Goal: Find specific page/section

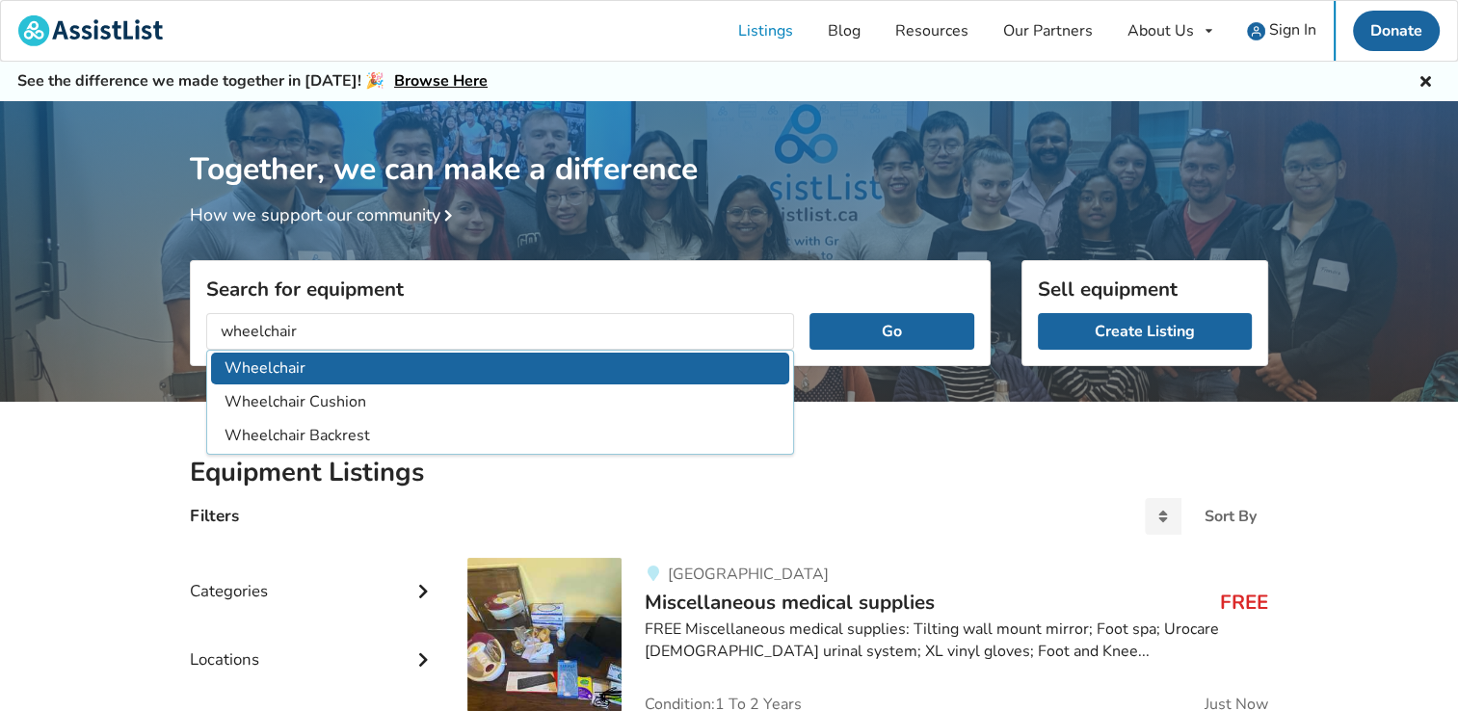
click at [275, 361] on li "Wheelchair" at bounding box center [500, 369] width 578 height 32
type input "Wheelchair"
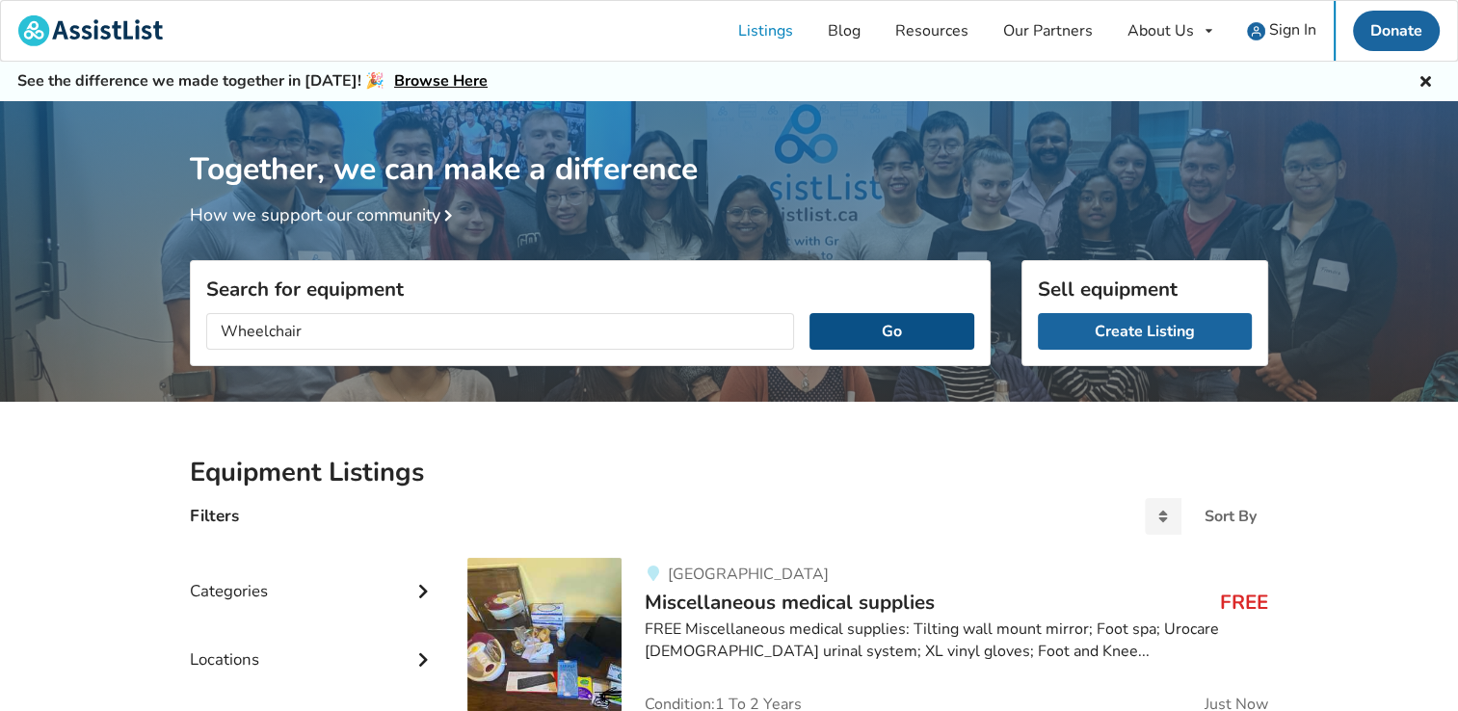
click at [927, 318] on button "Go" at bounding box center [891, 331] width 165 height 37
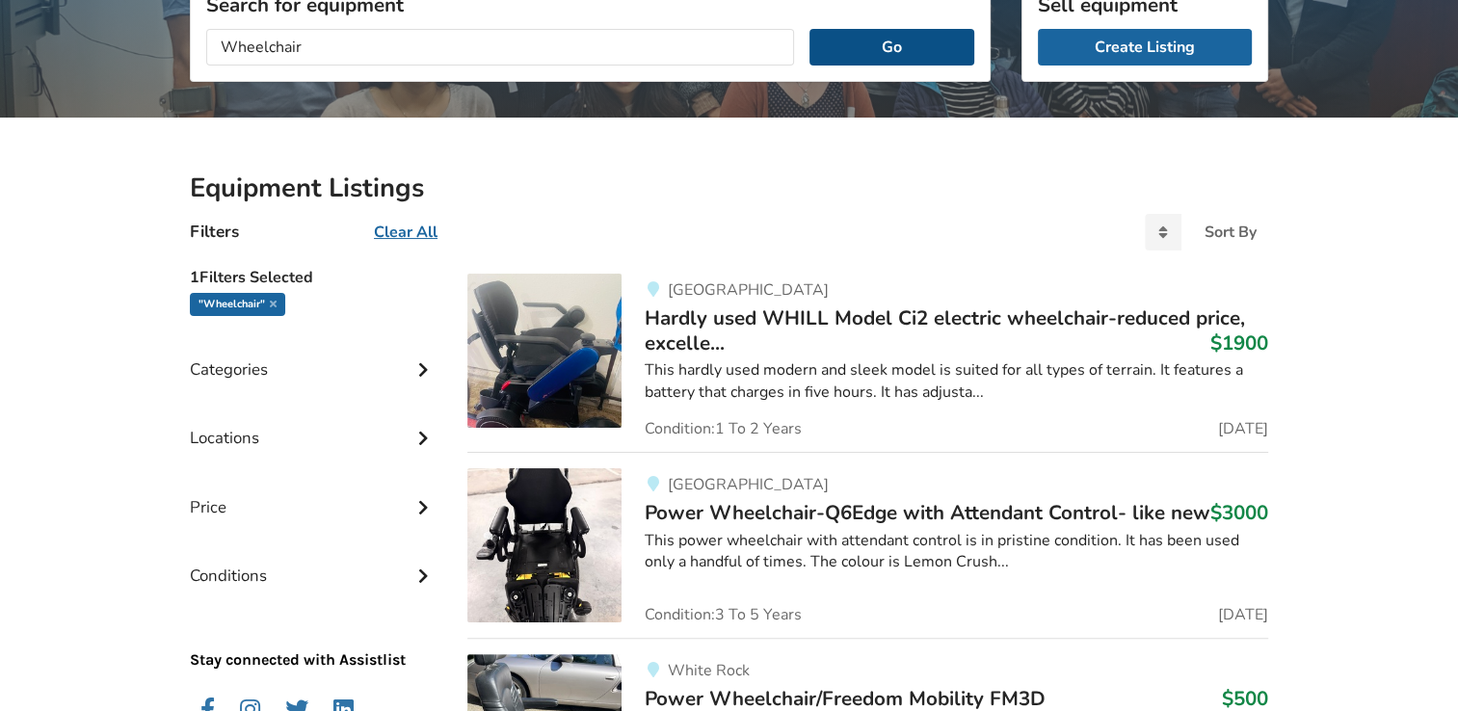
scroll to position [289, 0]
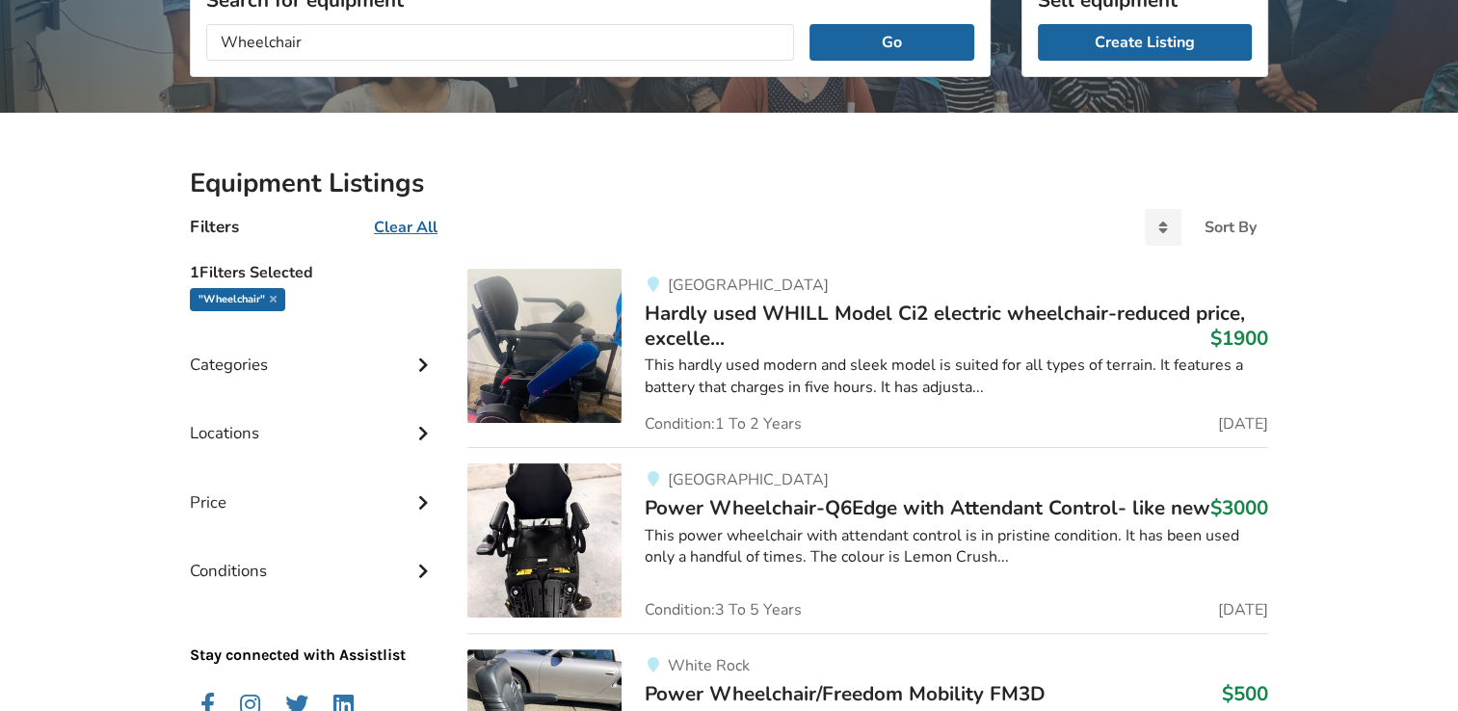
click at [419, 430] on icon at bounding box center [422, 431] width 19 height 16
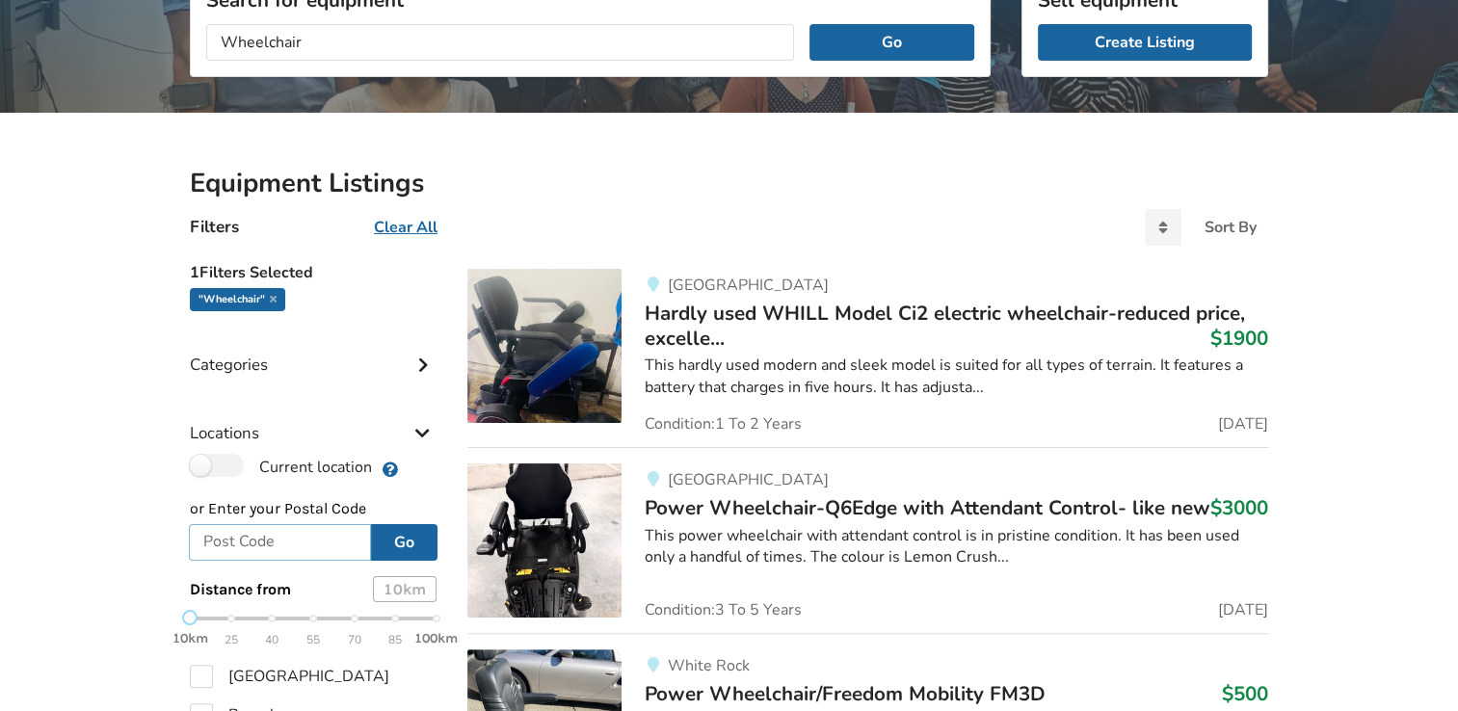
click at [236, 542] on input "text" at bounding box center [280, 542] width 182 height 37
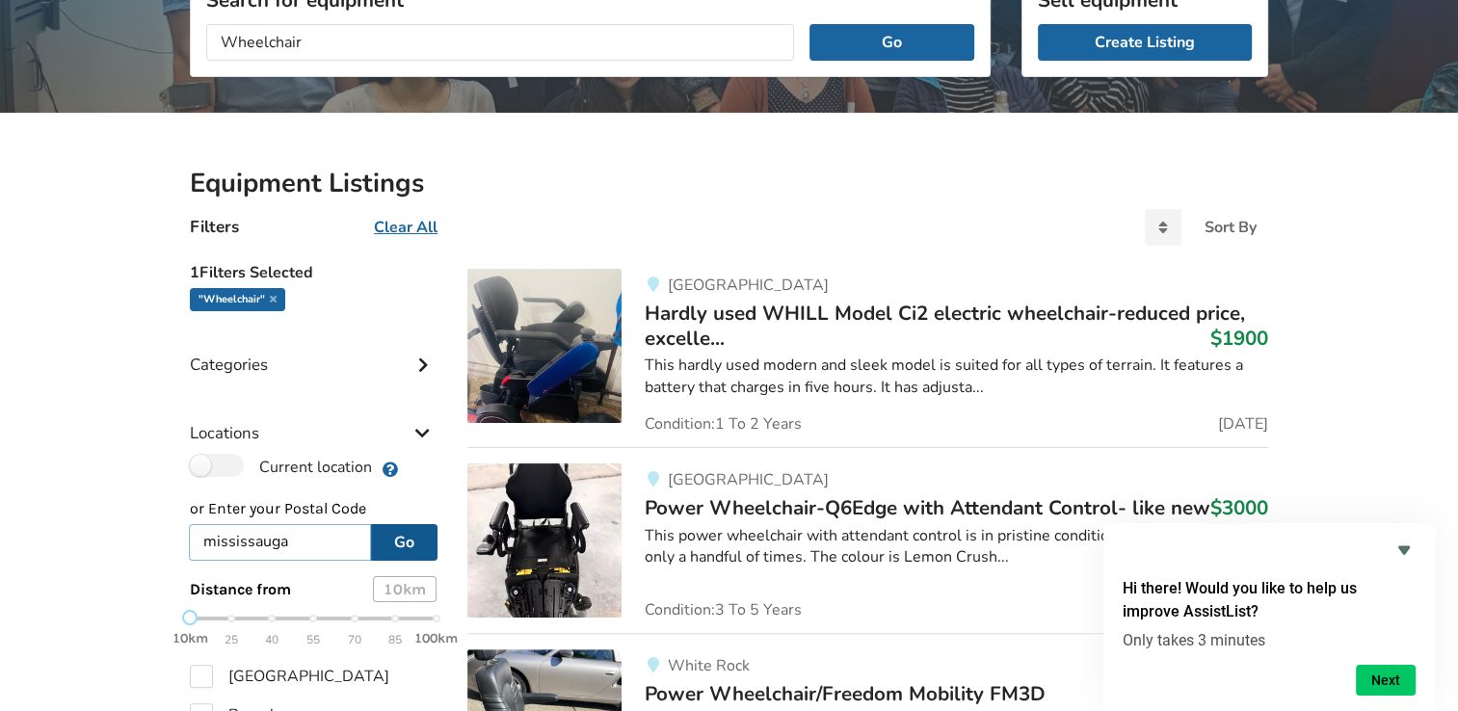
type input "mississauga"
click at [396, 537] on button "Go" at bounding box center [404, 542] width 66 height 37
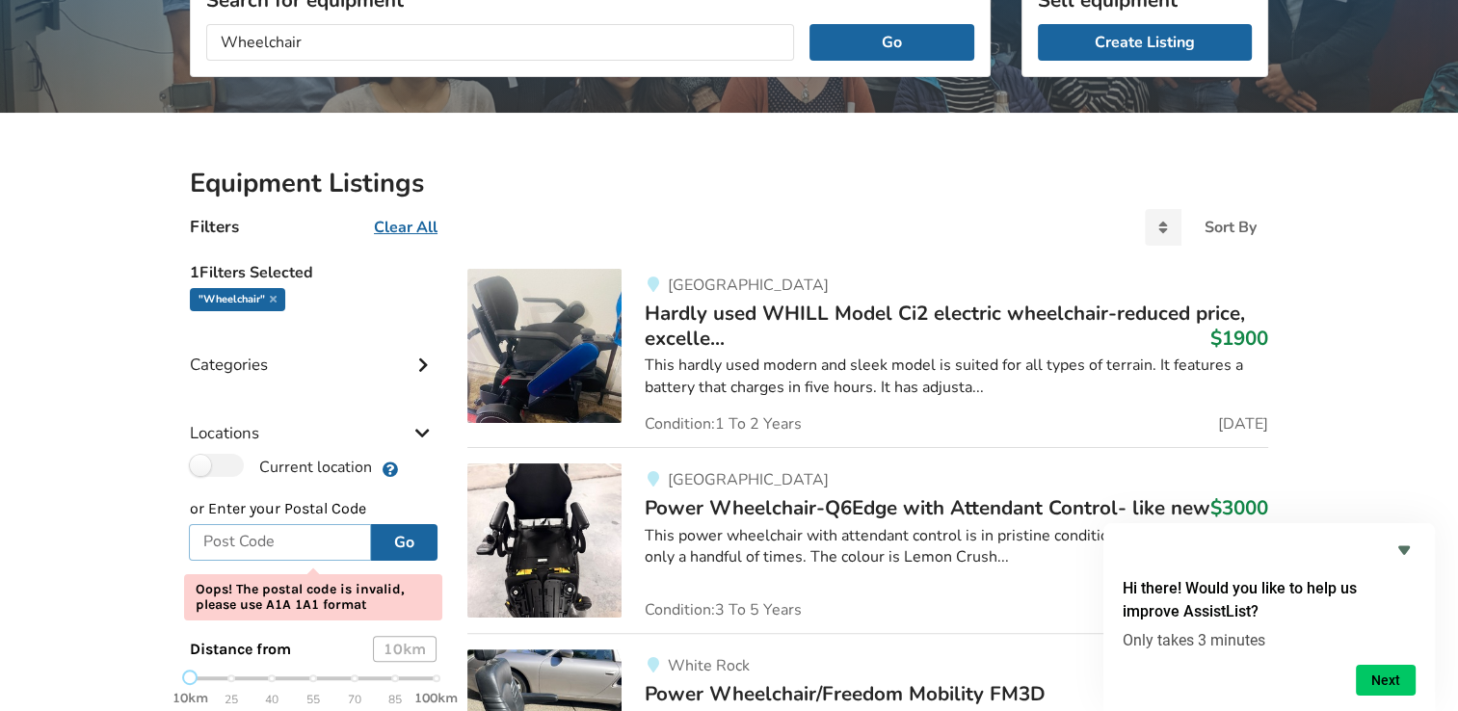
click at [211, 535] on input "text" at bounding box center [280, 542] width 182 height 37
click at [422, 543] on button "Go" at bounding box center [404, 542] width 66 height 37
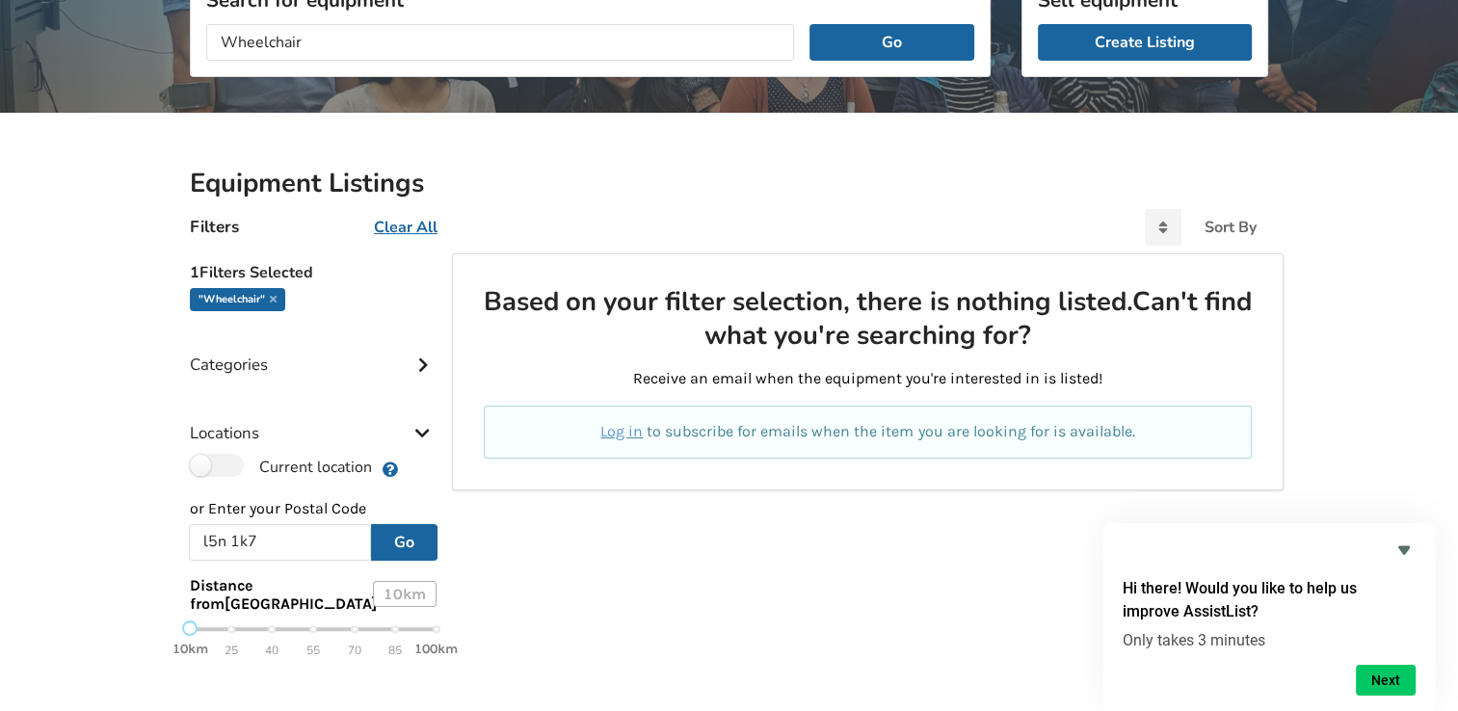
click at [436, 628] on div "10km 25 40 55 70 85 100km" at bounding box center [312, 639] width 277 height 34
click at [1407, 551] on icon "Hide survey" at bounding box center [1404, 550] width 12 height 9
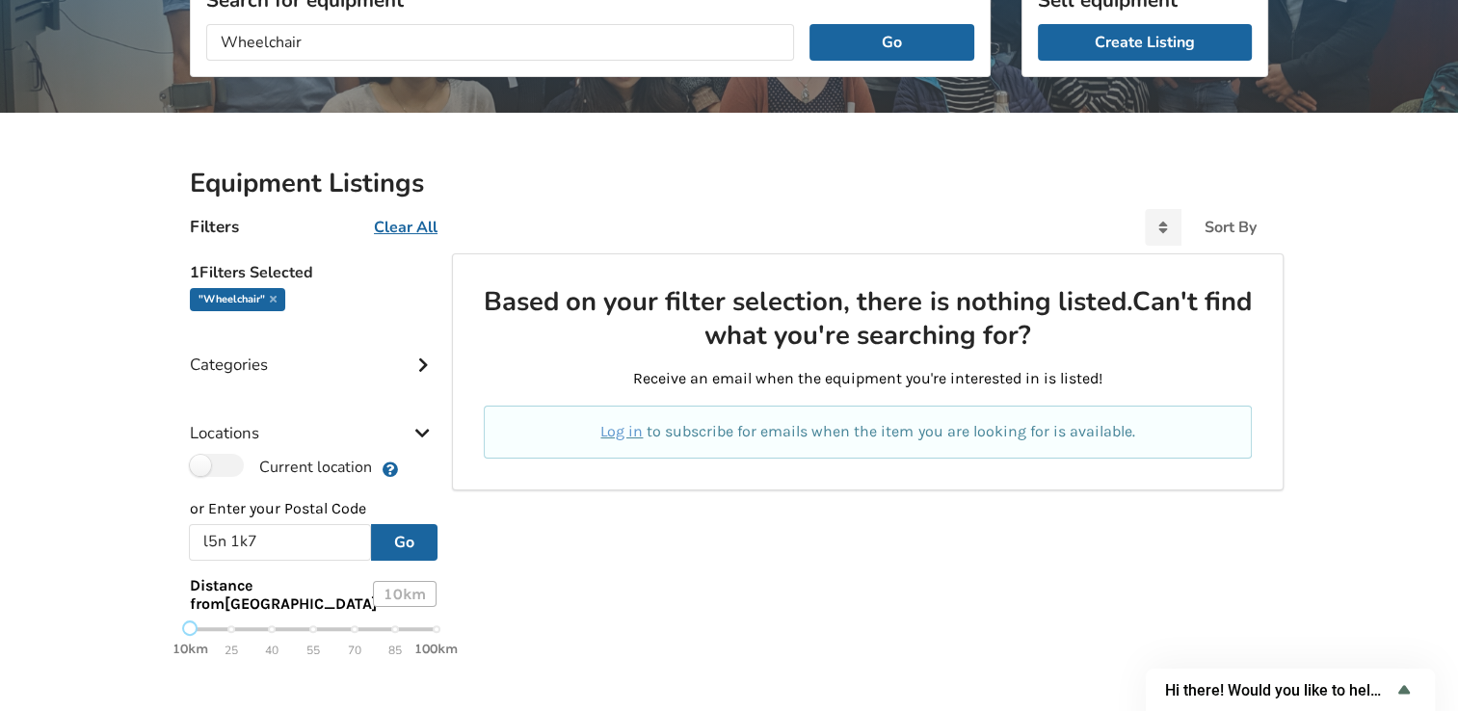
click at [437, 630] on div "10km 25 40 55 70 85 100km" at bounding box center [312, 639] width 277 height 34
click at [354, 627] on div "10km 25 40 55 70 85 100km" at bounding box center [313, 639] width 247 height 34
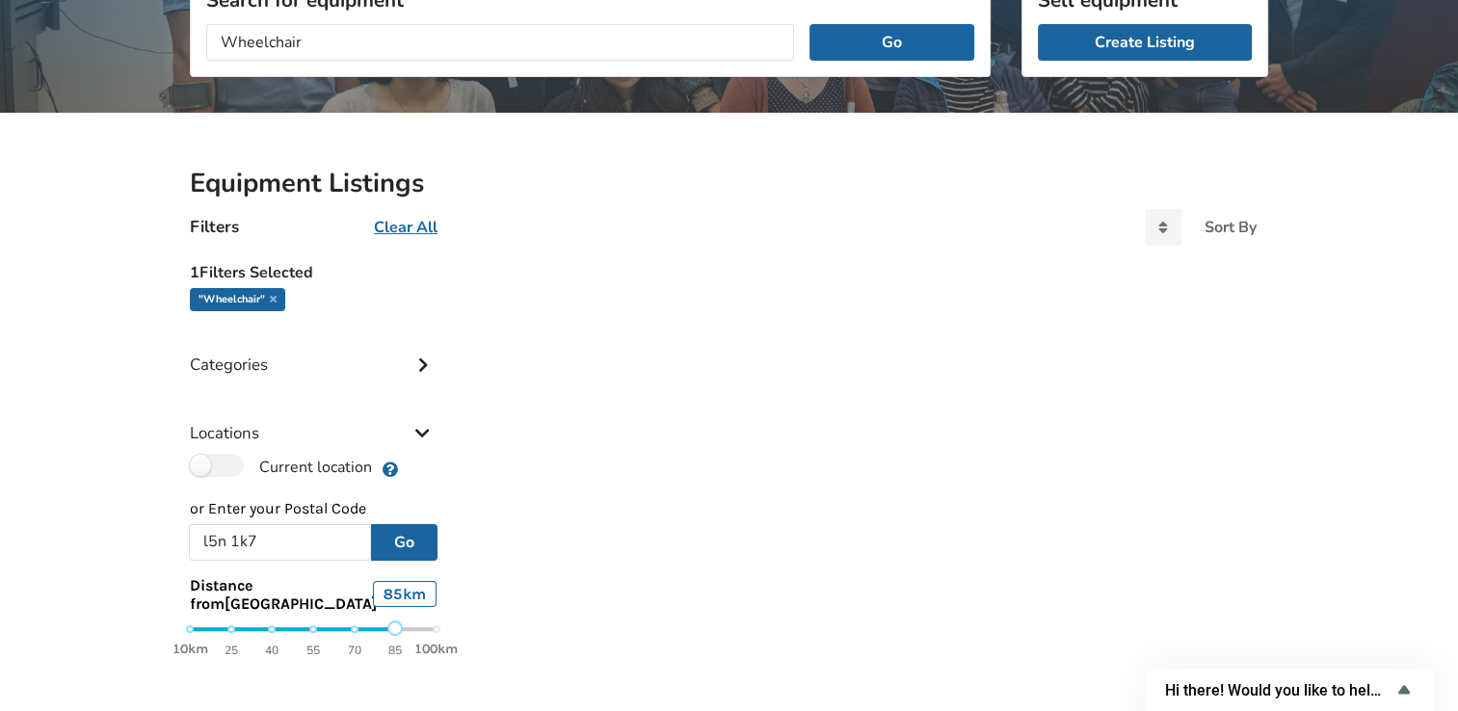
click at [399, 627] on div "10km 25 40 55 70 85 100km" at bounding box center [313, 639] width 247 height 34
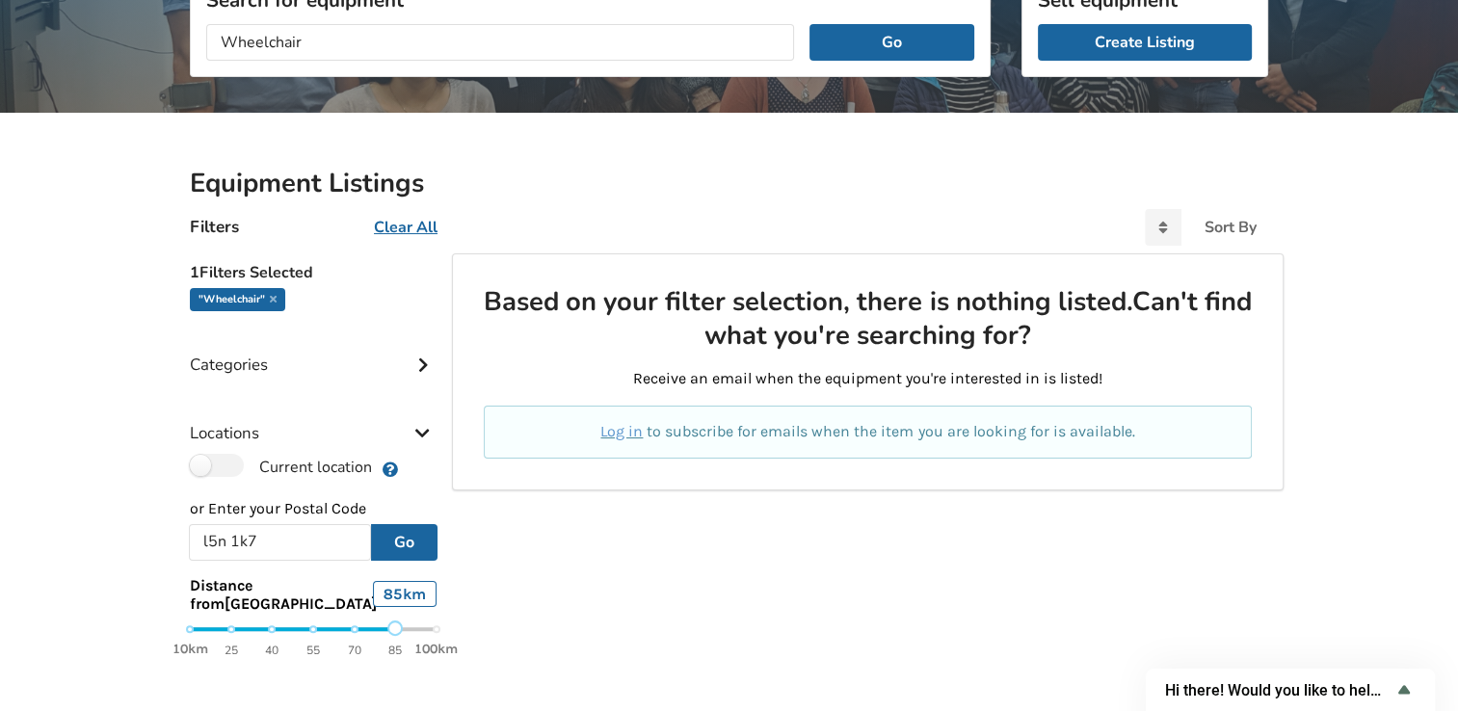
click at [439, 627] on div "10km 25 40 55 70 85 100km" at bounding box center [312, 639] width 277 height 34
click at [436, 627] on div "10km 25 40 55 70 85 100km" at bounding box center [312, 639] width 277 height 34
click at [281, 537] on input "l5n 1k7" at bounding box center [280, 542] width 182 height 37
type input "l5n"
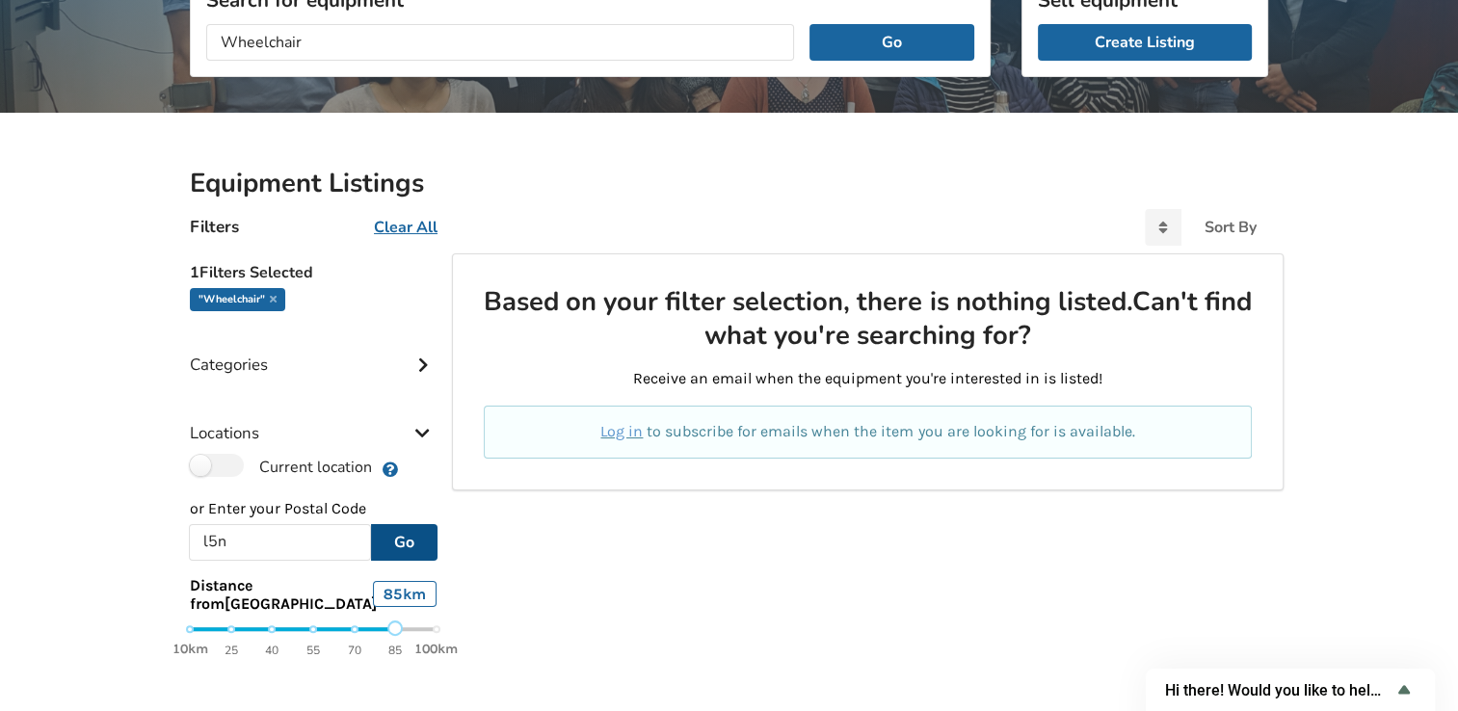
click at [407, 544] on button "Go" at bounding box center [404, 542] width 66 height 37
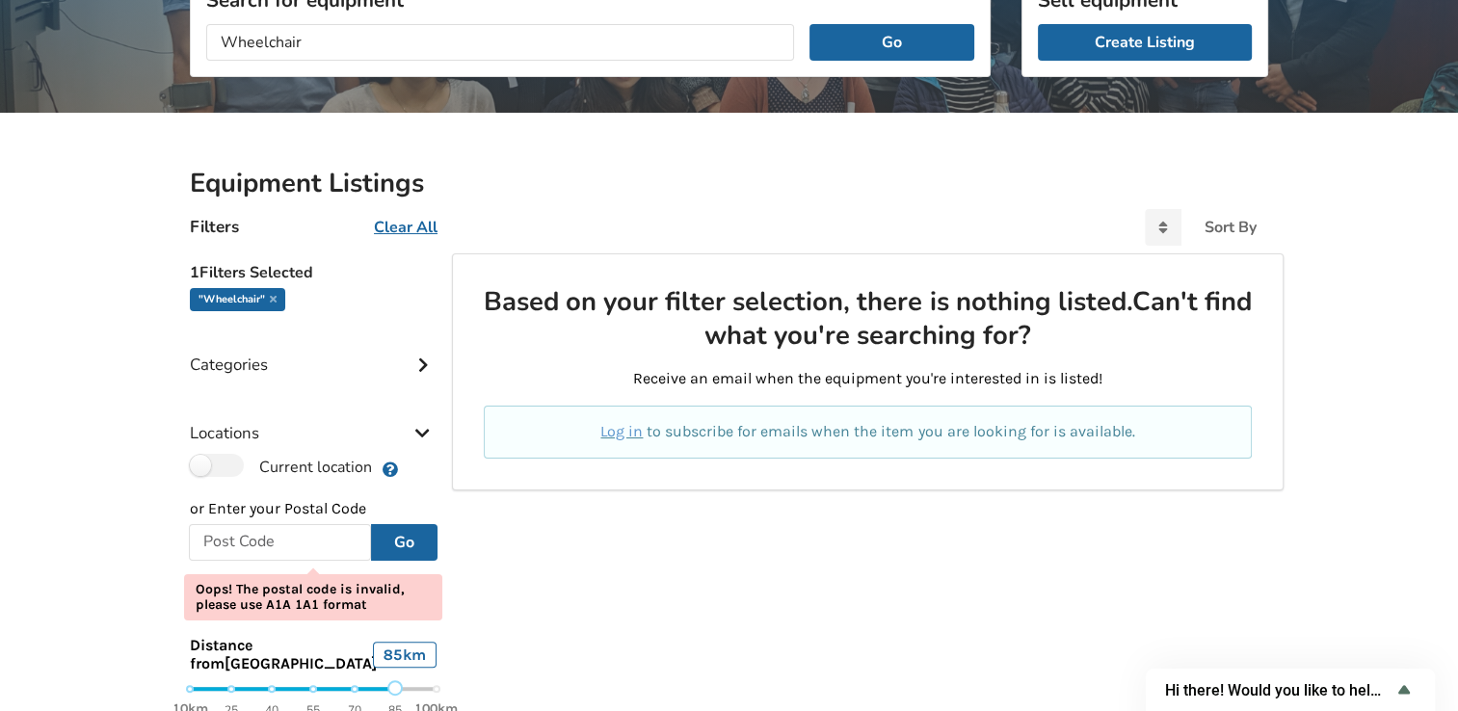
click at [424, 423] on icon at bounding box center [422, 431] width 19 height 16
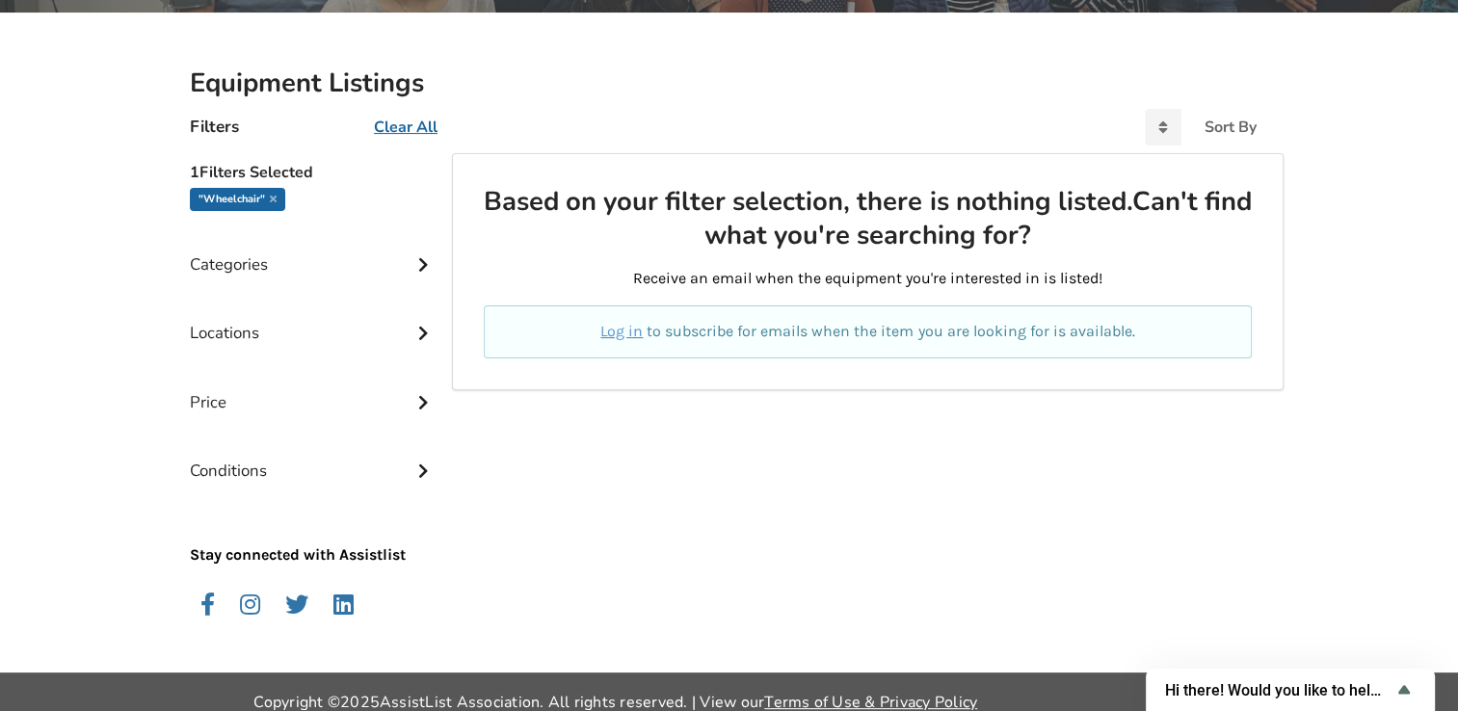
scroll to position [408, 0]
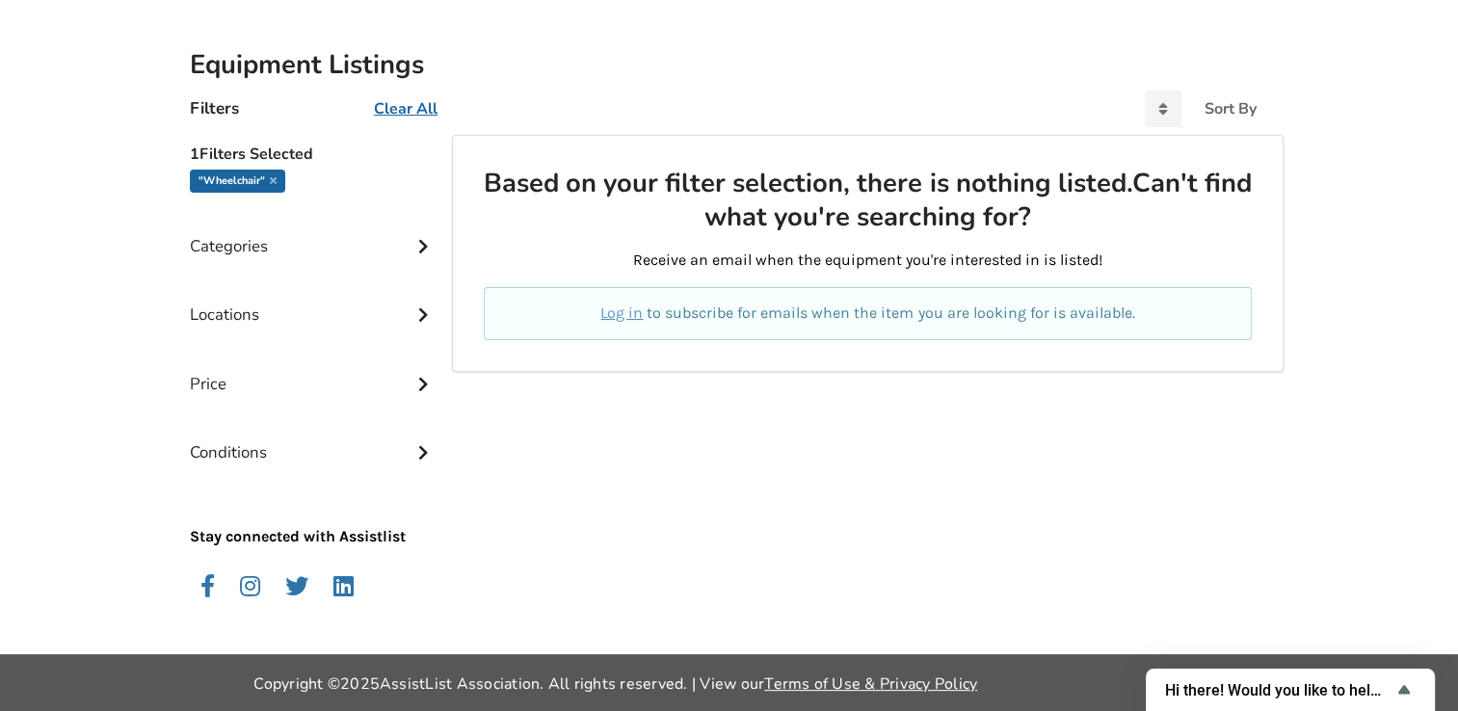
click at [423, 448] on icon at bounding box center [422, 450] width 19 height 16
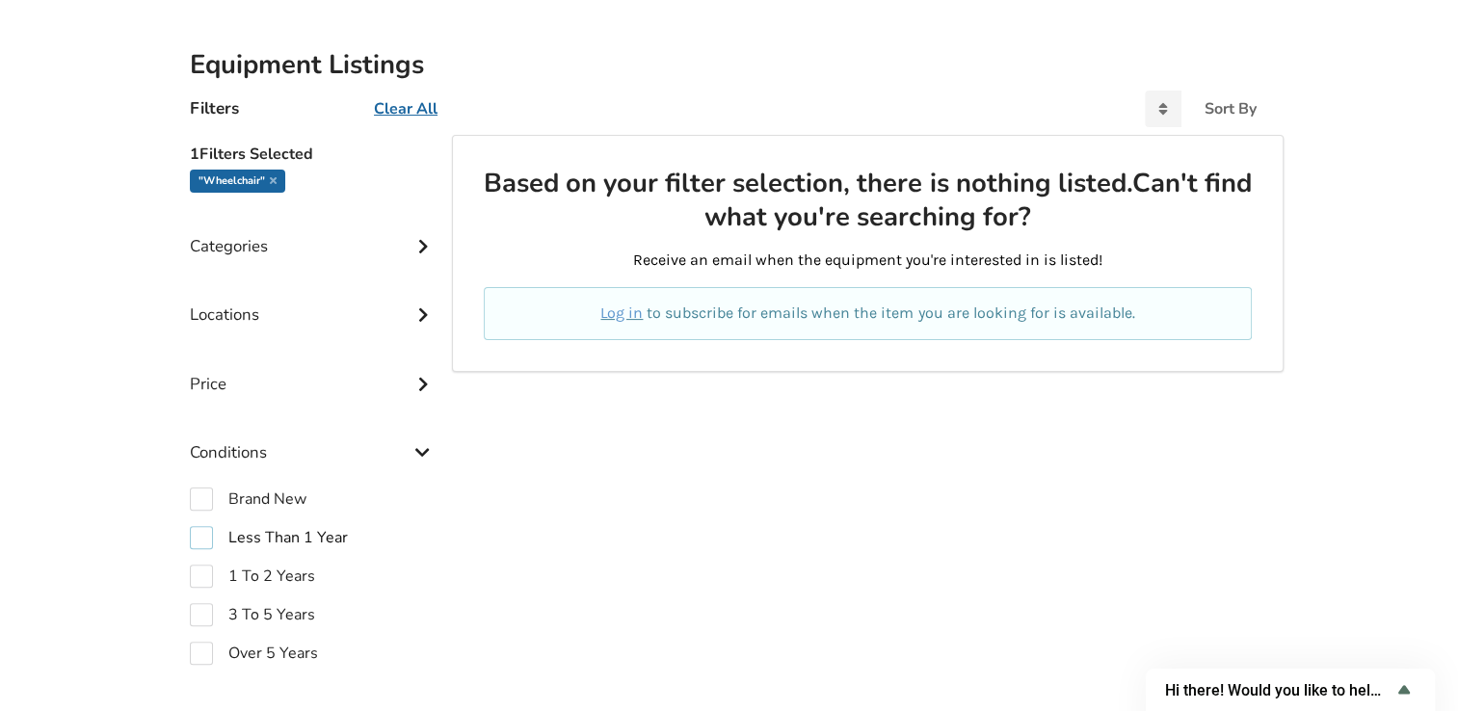
click at [202, 536] on label "Less Than 1 Year" at bounding box center [269, 537] width 158 height 23
checkbox input "true"
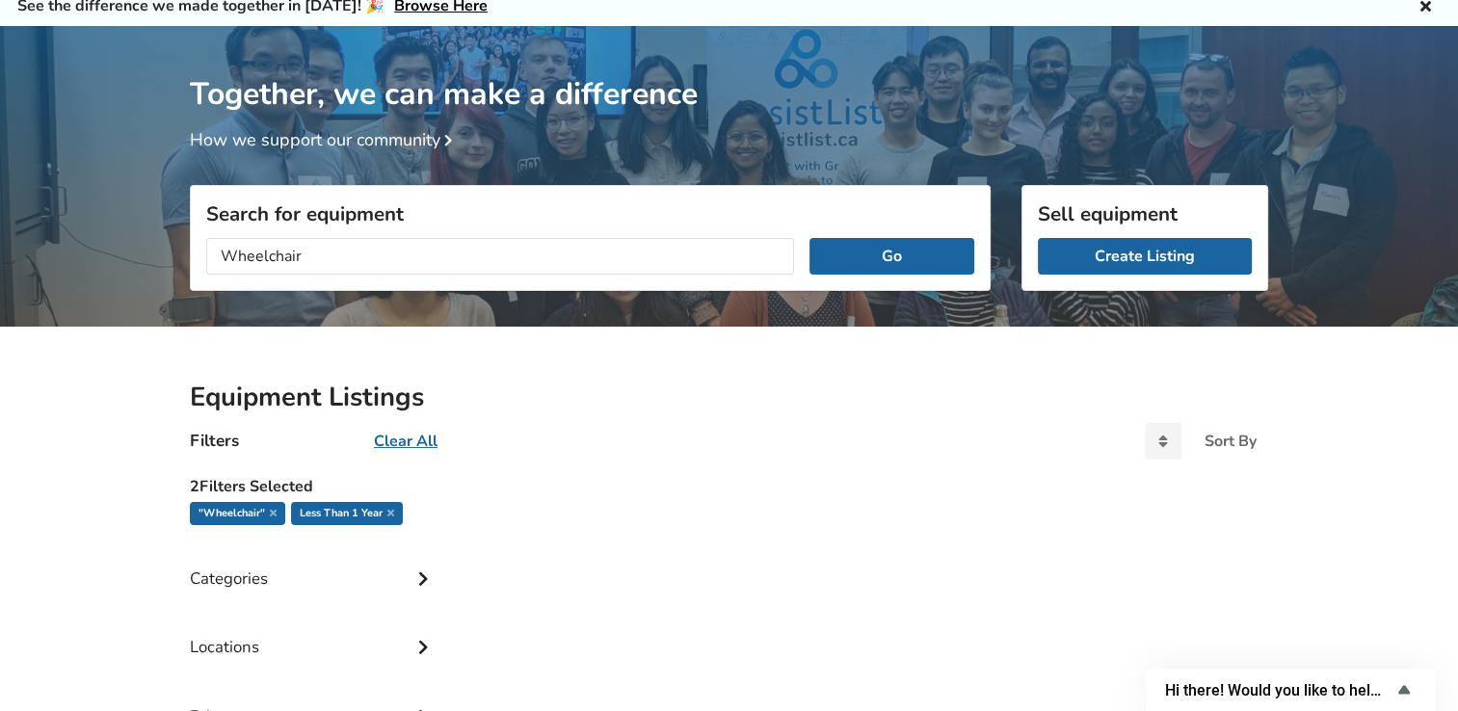
scroll to position [30, 0]
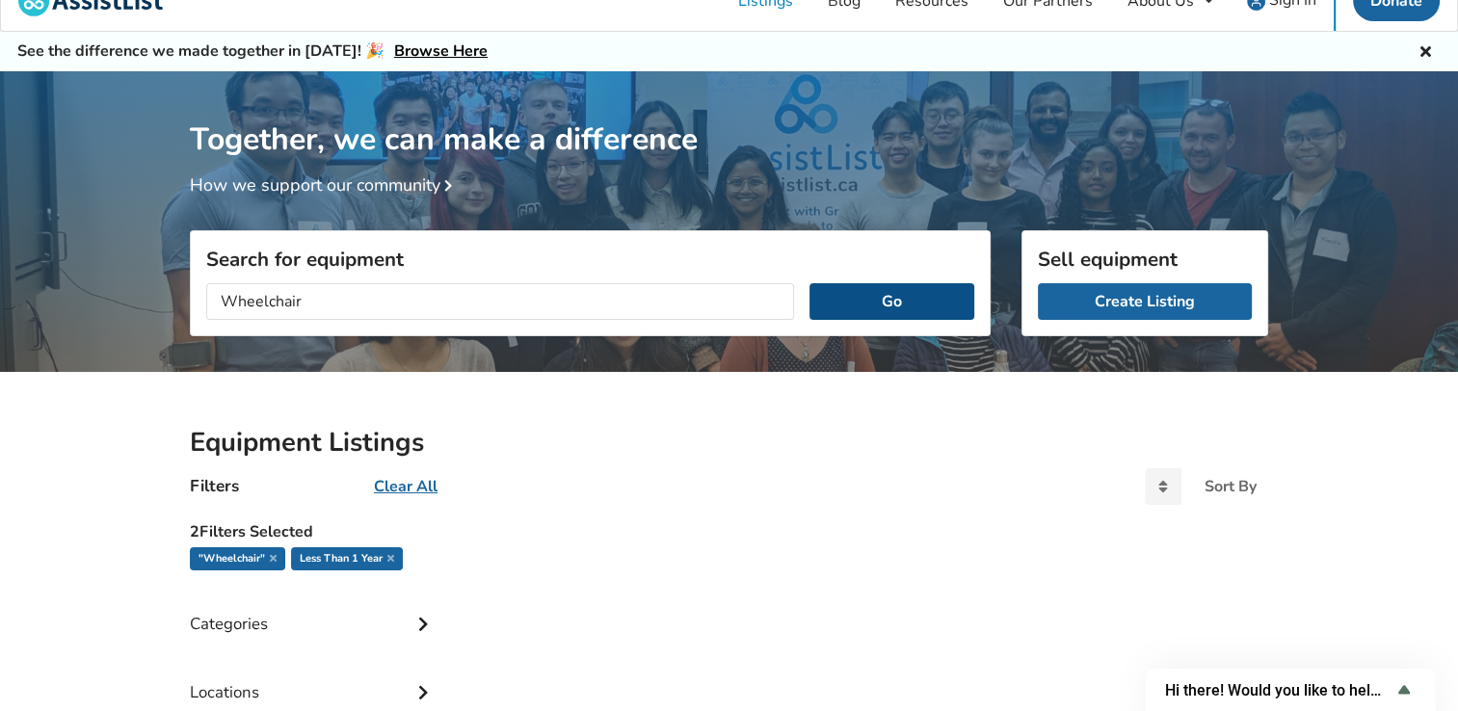
click at [887, 305] on button "Go" at bounding box center [891, 301] width 165 height 37
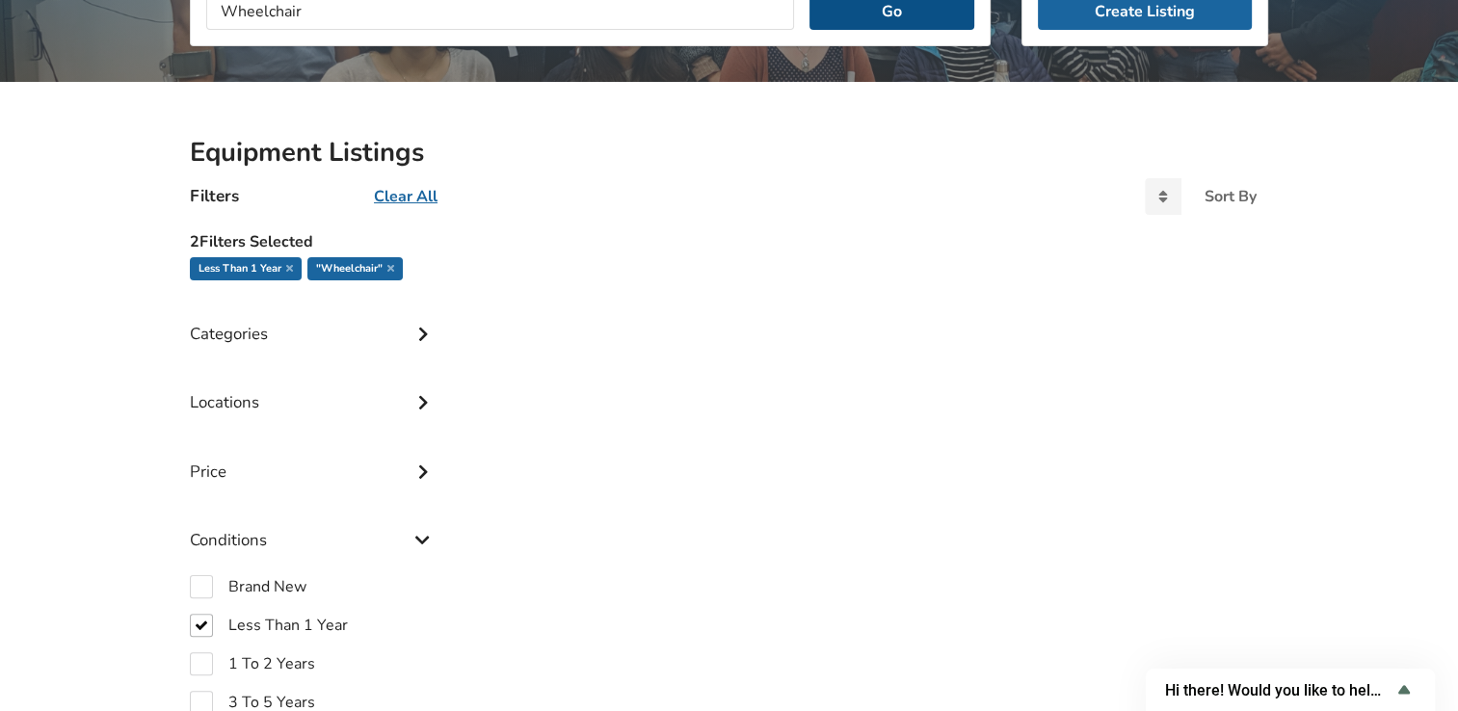
scroll to position [319, 0]
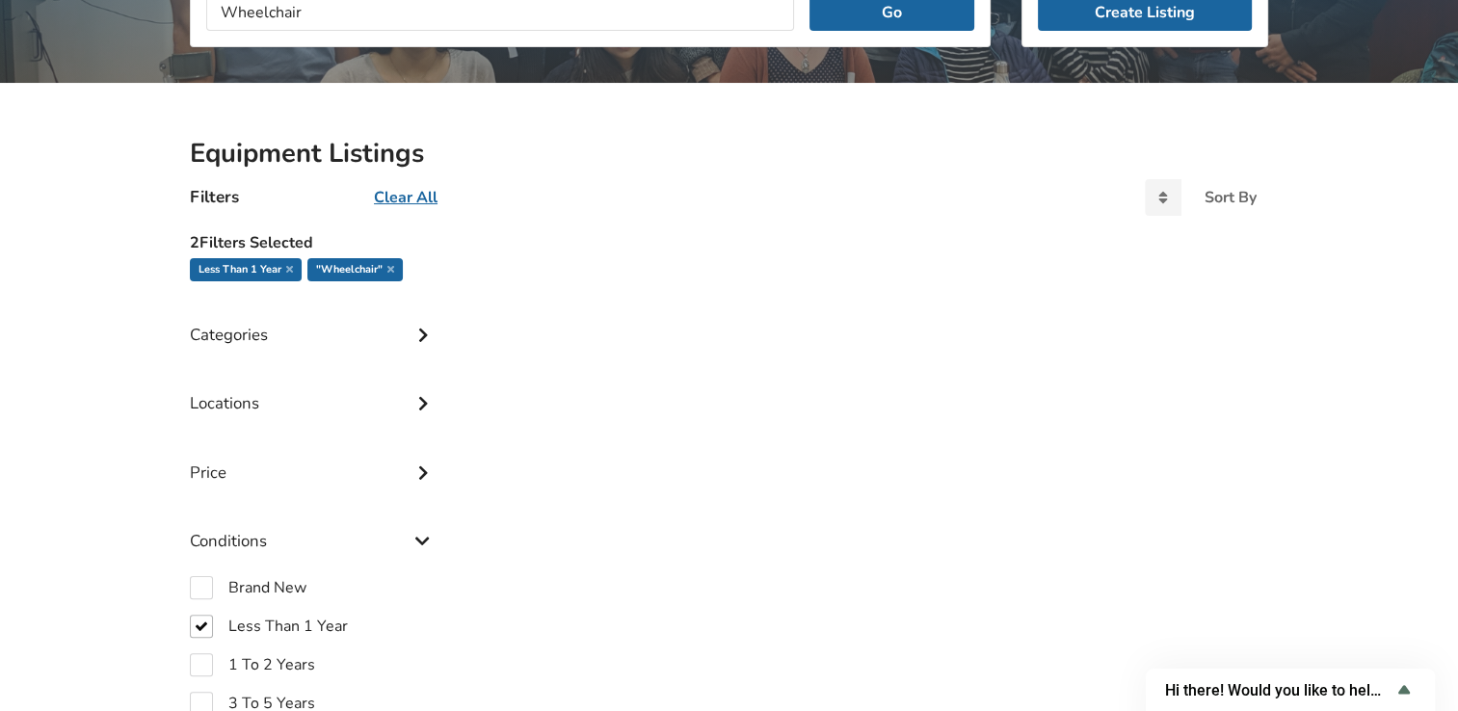
click at [417, 394] on icon at bounding box center [422, 401] width 19 height 16
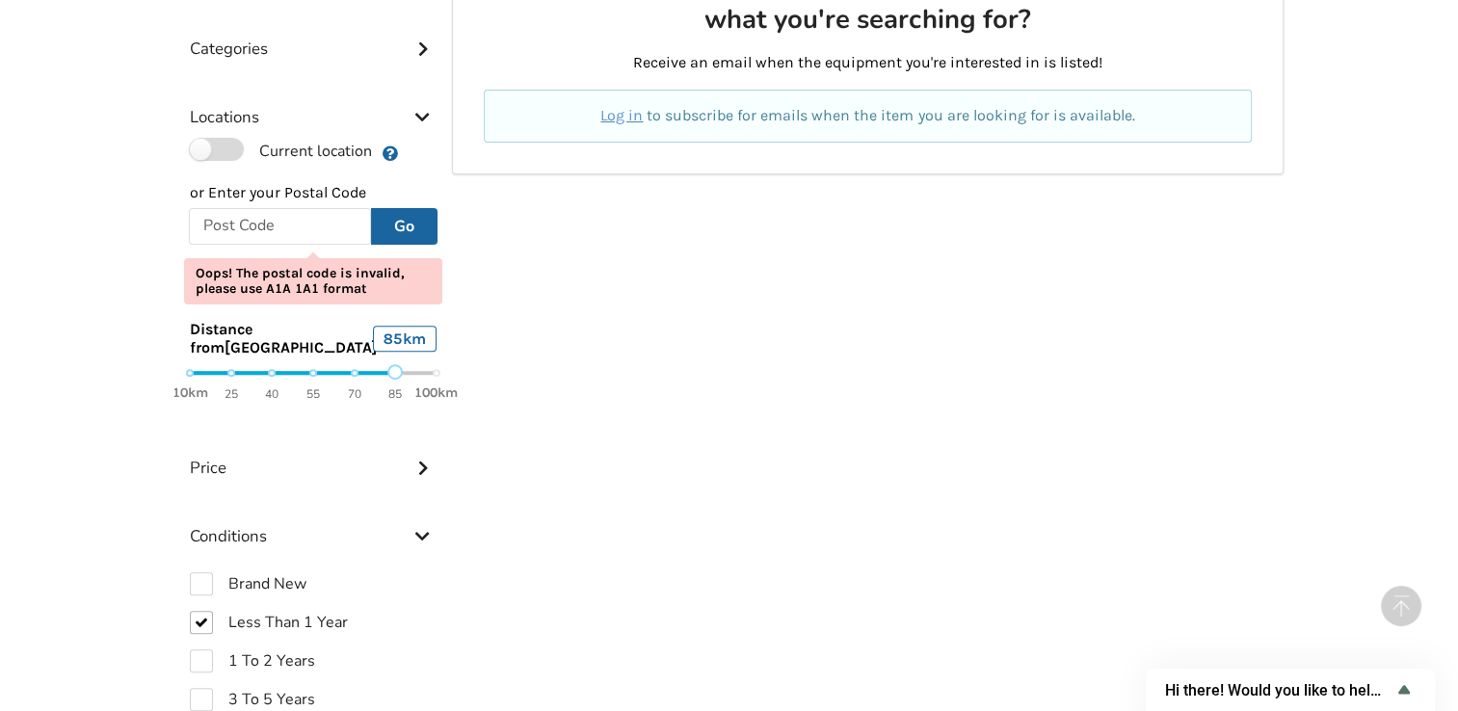
scroll to position [608, 0]
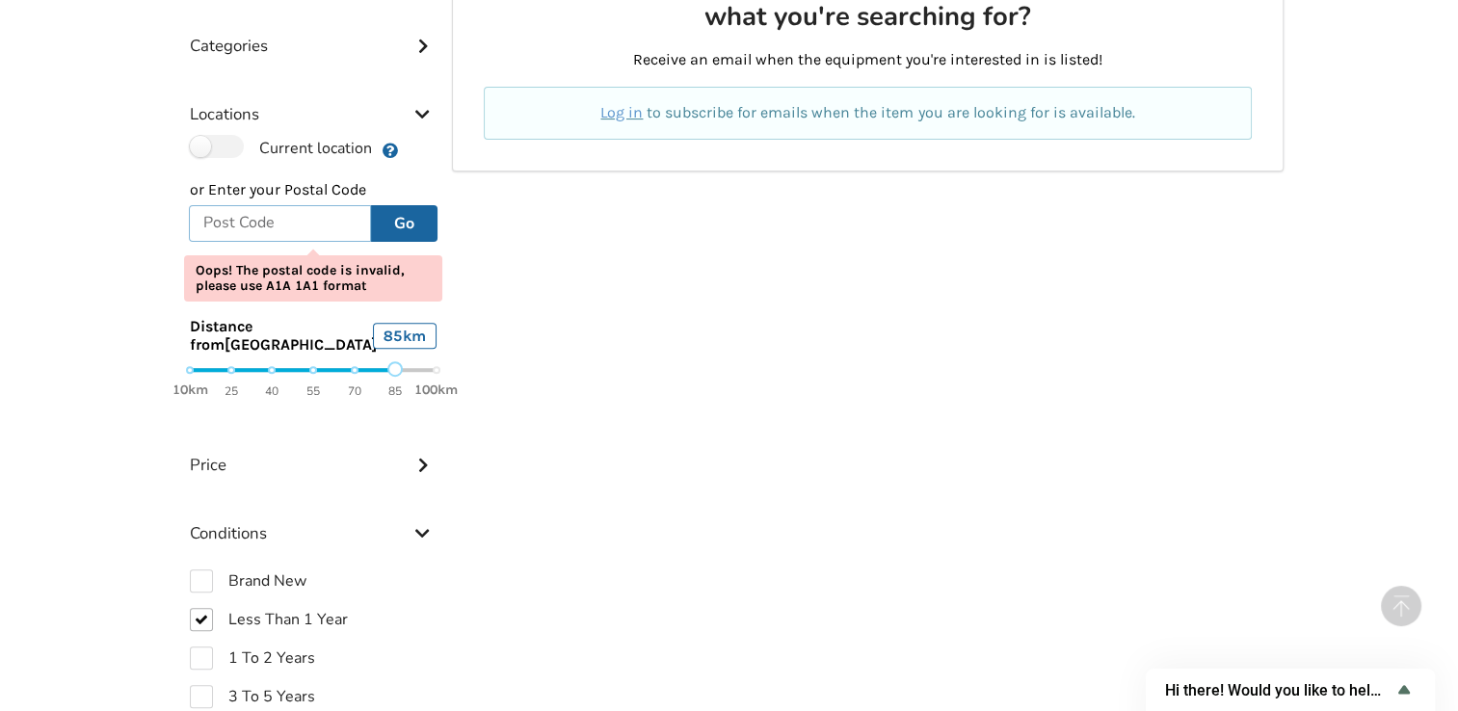
click at [212, 215] on input "text" at bounding box center [280, 223] width 182 height 37
type input "m3j 1y6"
click at [392, 211] on button "Go" at bounding box center [404, 223] width 66 height 37
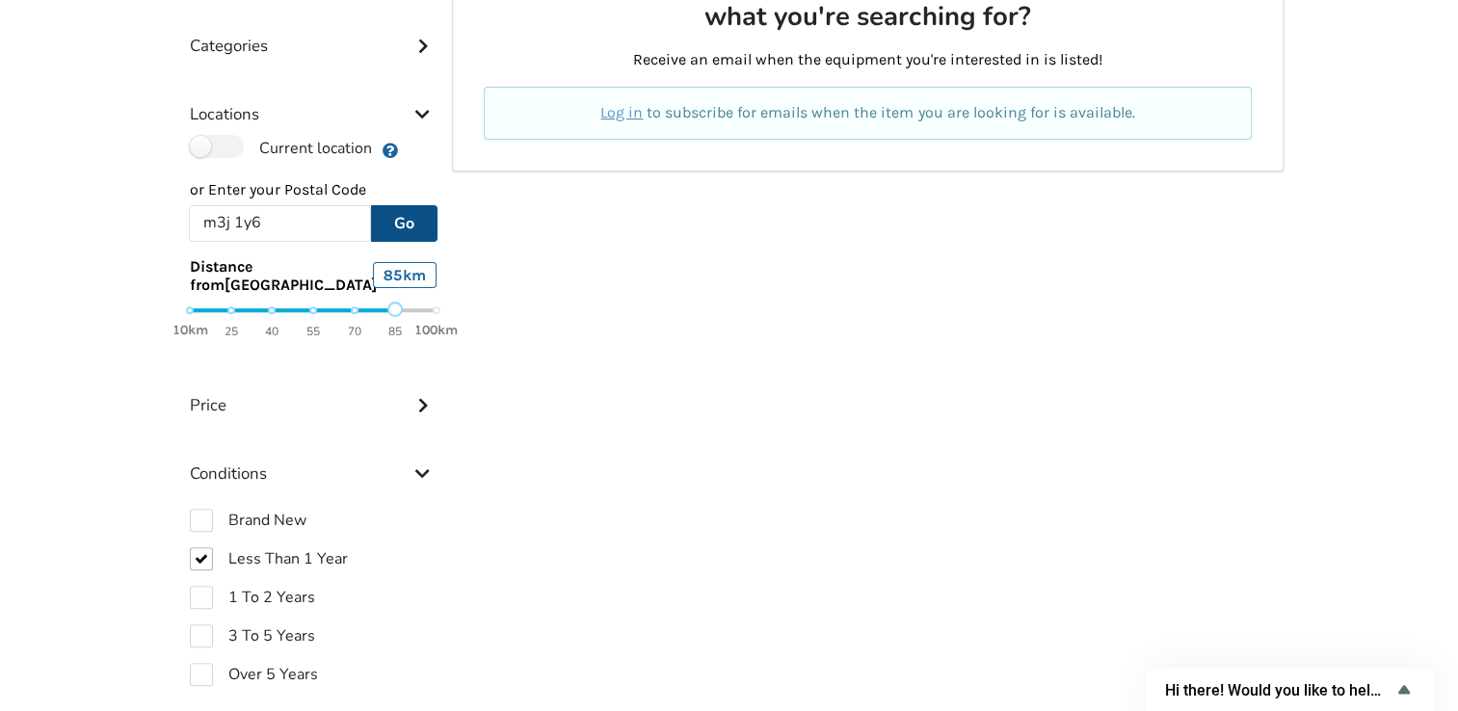
scroll to position [30, 0]
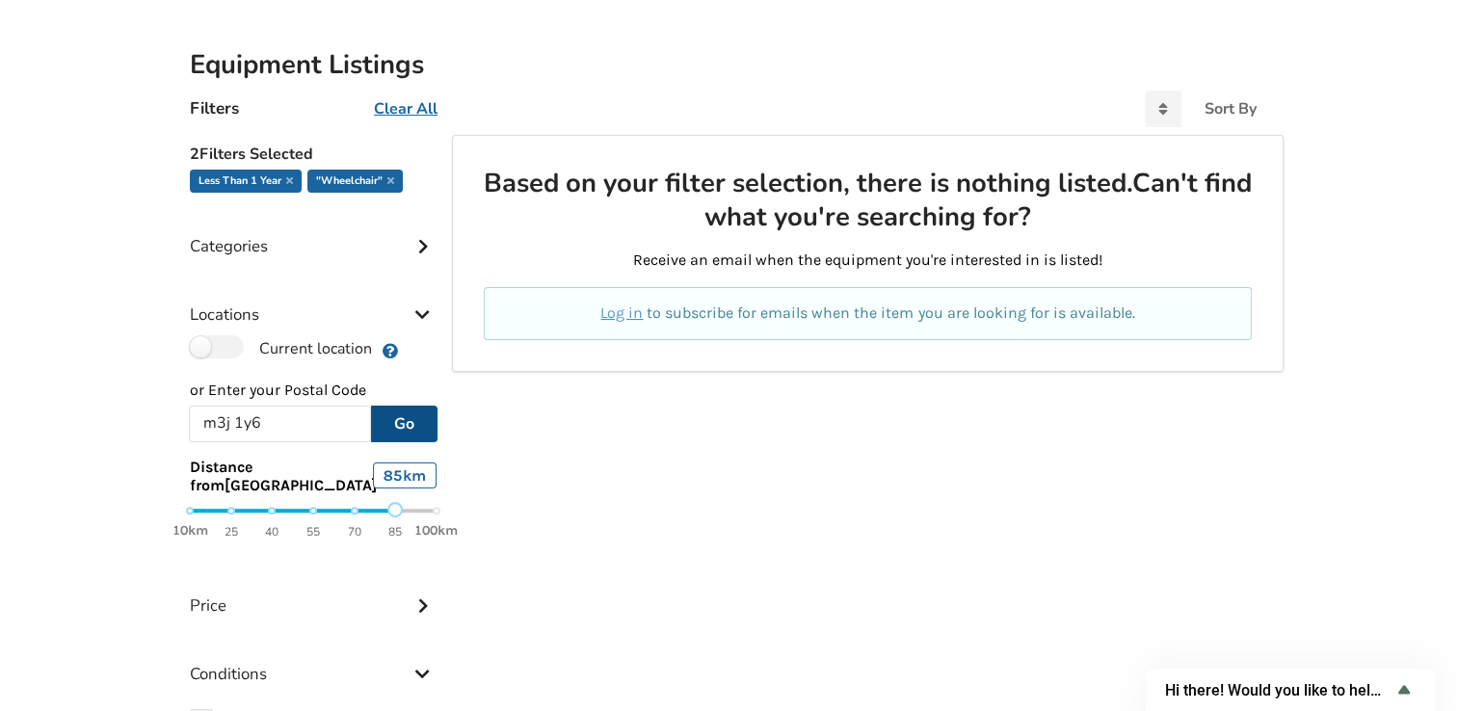
scroll to position [289, 0]
